Goal: Task Accomplishment & Management: Manage account settings

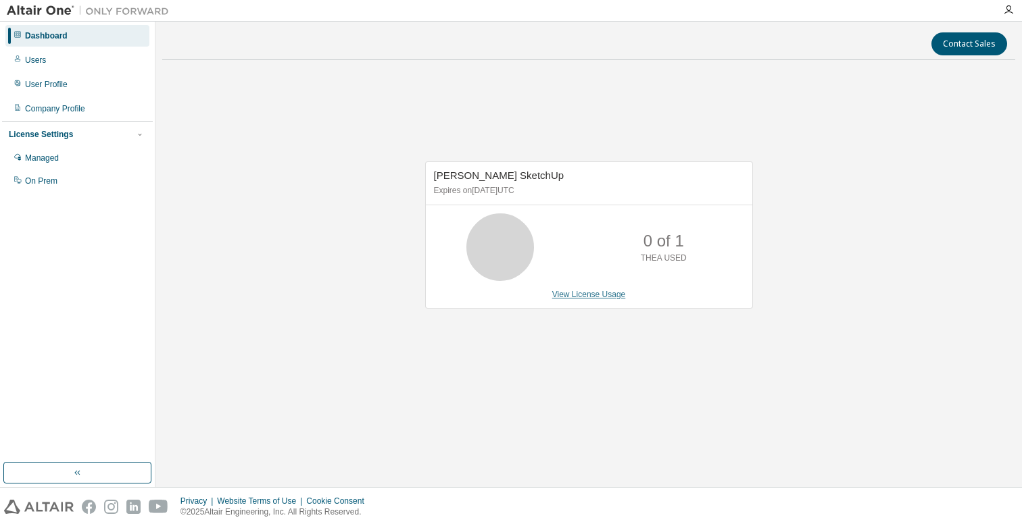
click at [586, 295] on link "View License Usage" at bounding box center [589, 294] width 74 height 9
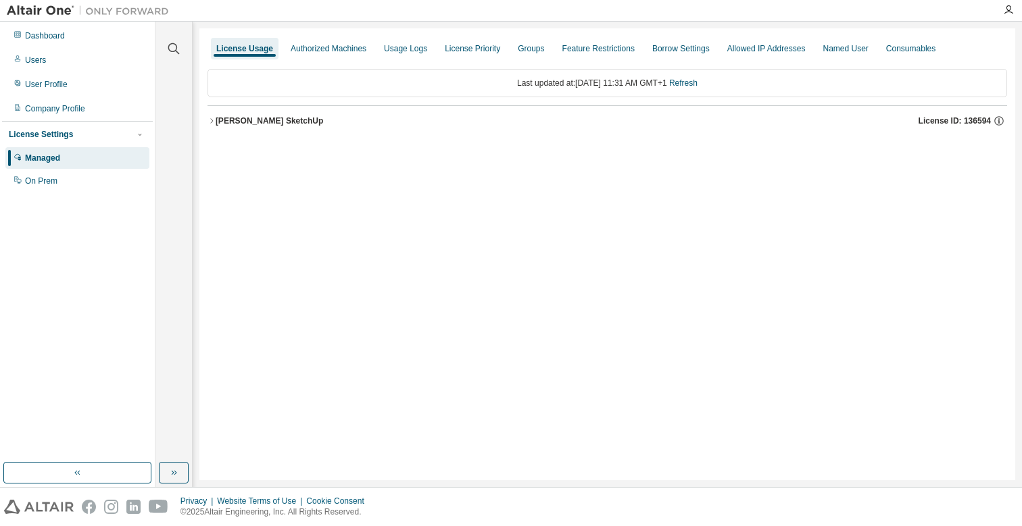
click at [213, 120] on icon "button" at bounding box center [211, 121] width 8 height 8
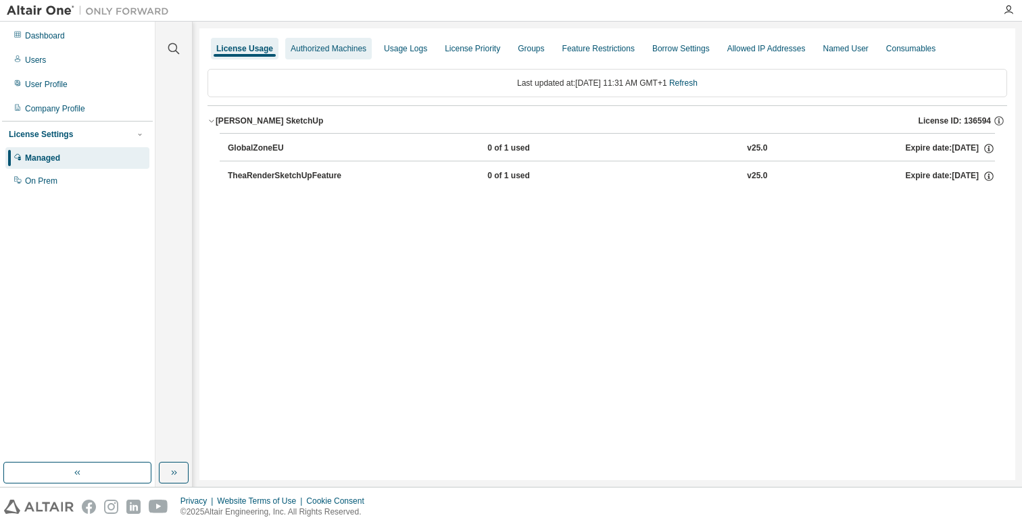
click at [366, 50] on div "Authorized Machines" at bounding box center [329, 48] width 76 height 11
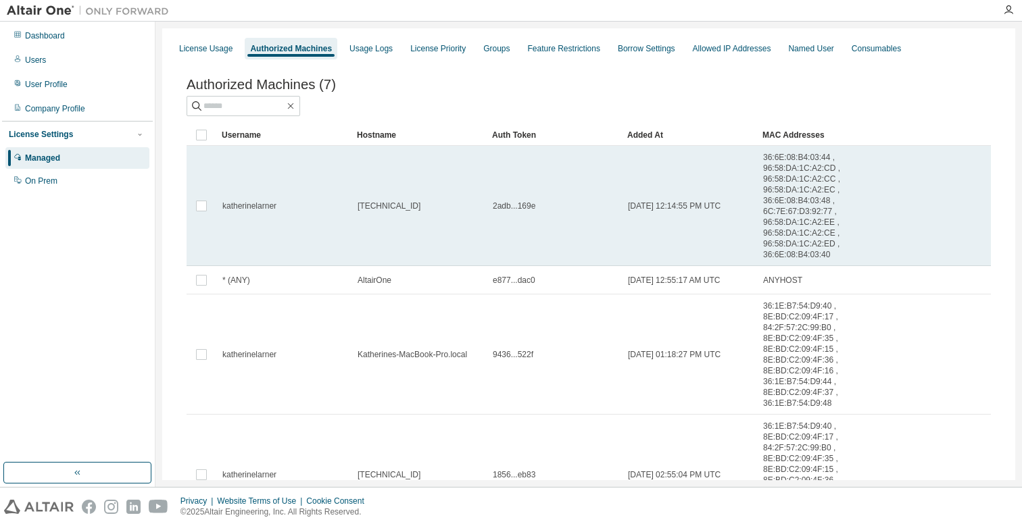
click at [450, 207] on td "[TECHNICAL_ID]" at bounding box center [418, 206] width 135 height 120
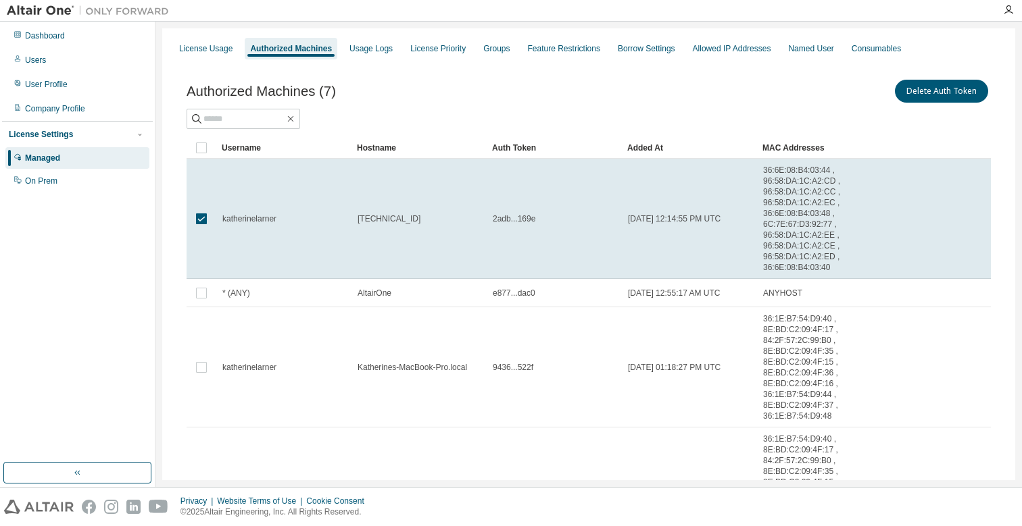
click at [434, 99] on div "Authorized Machines (7) Delete Auth Token" at bounding box center [588, 91] width 804 height 28
click at [457, 47] on div "License Priority" at bounding box center [437, 48] width 55 height 11
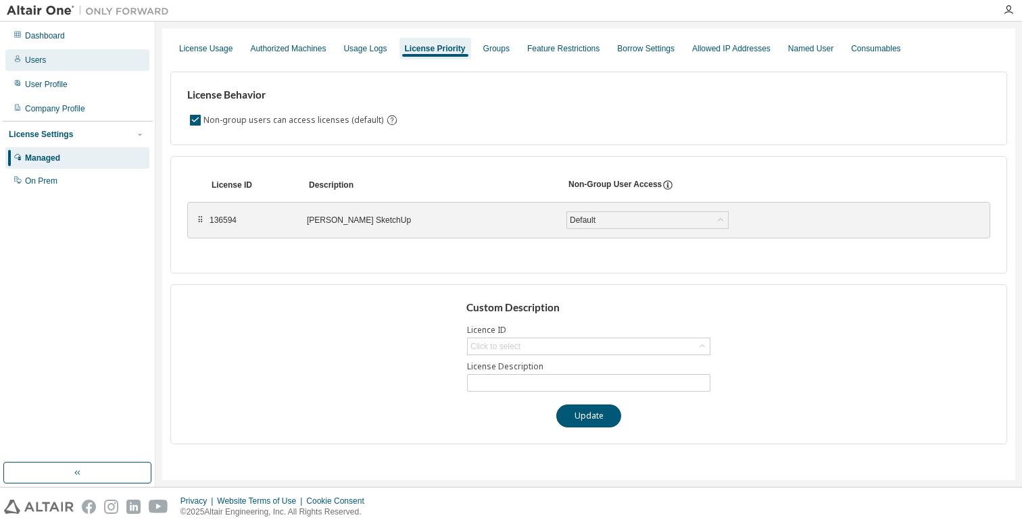
click at [51, 59] on div "Users" at bounding box center [77, 60] width 144 height 22
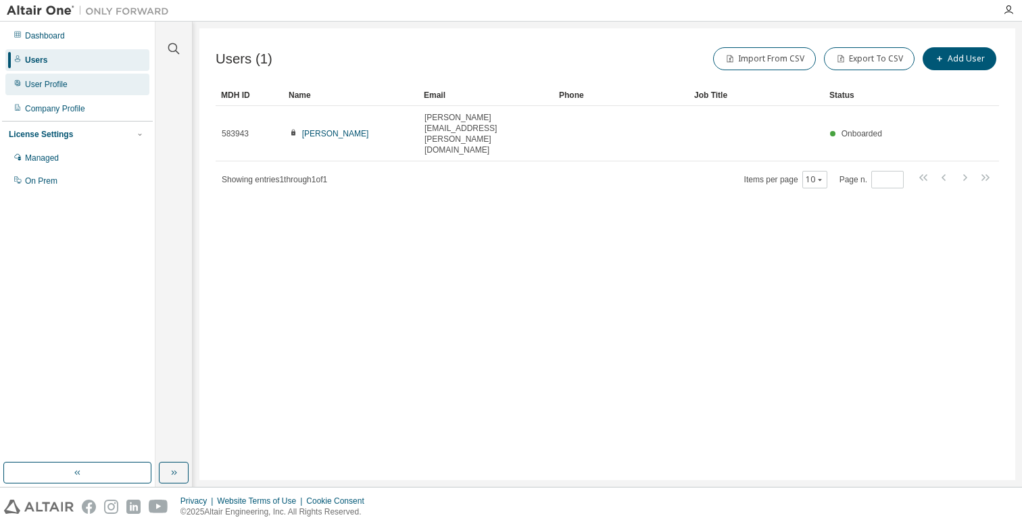
click at [57, 89] on div "User Profile" at bounding box center [46, 84] width 43 height 11
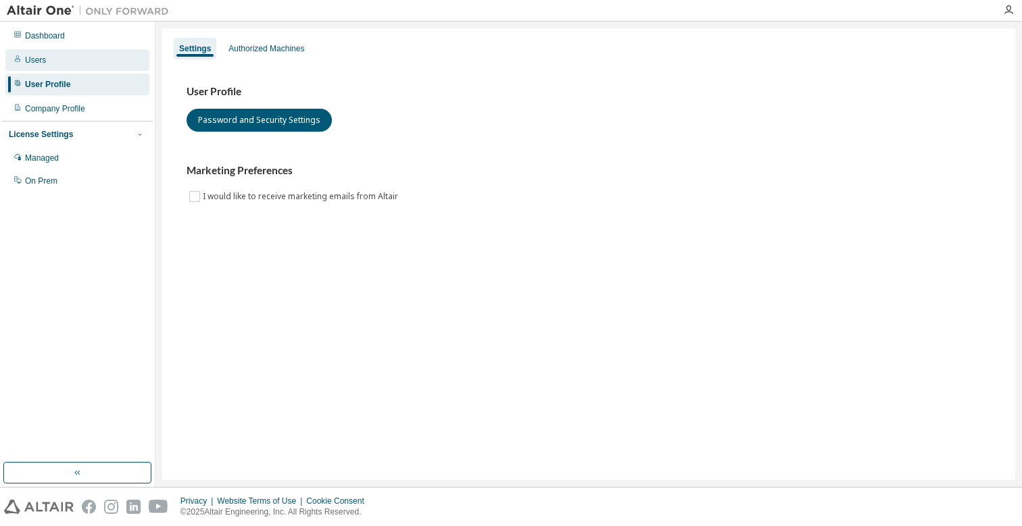
click at [45, 62] on div "Users" at bounding box center [35, 60] width 21 height 11
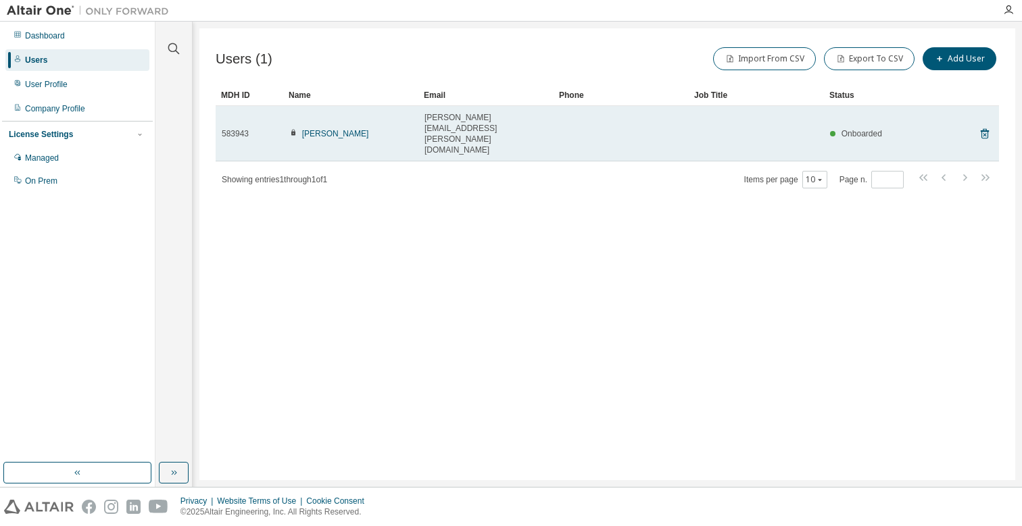
click at [681, 122] on td at bounding box center [620, 133] width 135 height 55
click at [840, 128] on div "Onboarded" at bounding box center [856, 133] width 52 height 11
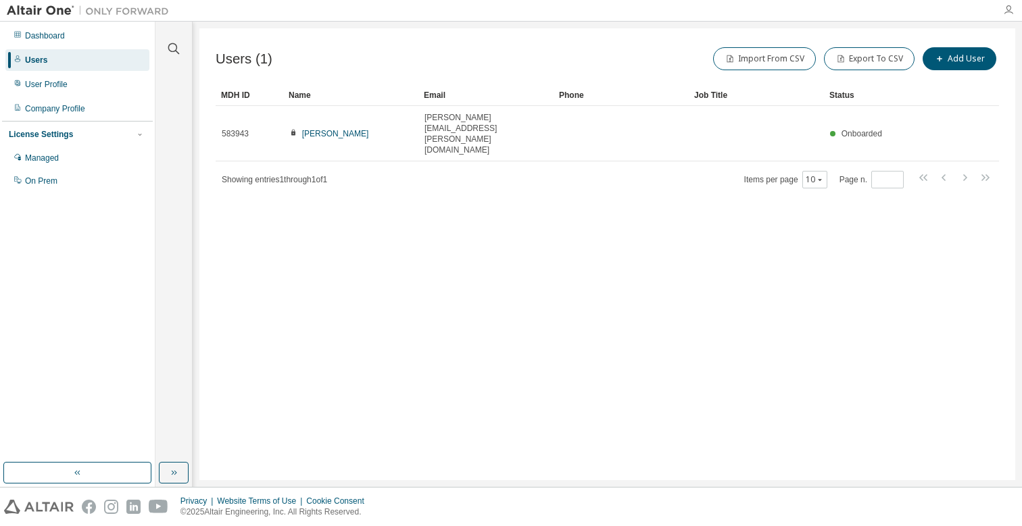
click at [1009, 10] on icon "button" at bounding box center [1008, 10] width 11 height 11
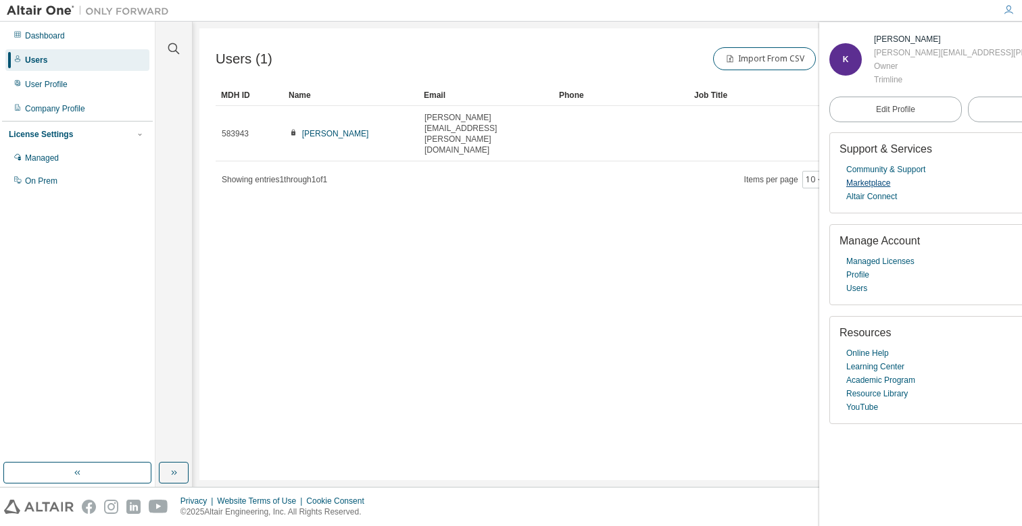
click at [884, 181] on link "Marketplace" at bounding box center [868, 183] width 44 height 14
